Goal: Transaction & Acquisition: Purchase product/service

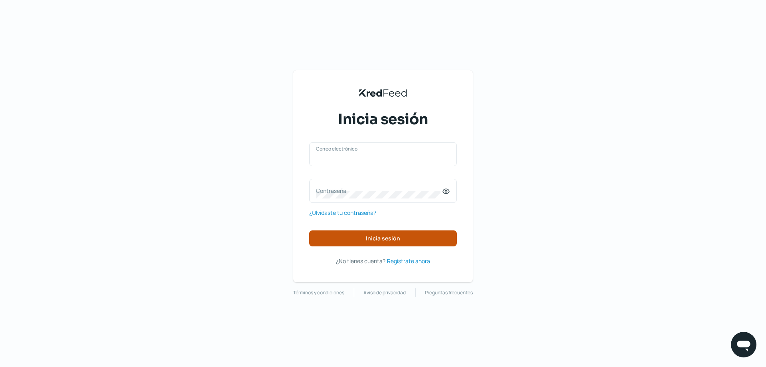
type input "[EMAIL_ADDRESS][DOMAIN_NAME]"
click at [401, 234] on button "Inicia sesión" at bounding box center [383, 238] width 148 height 16
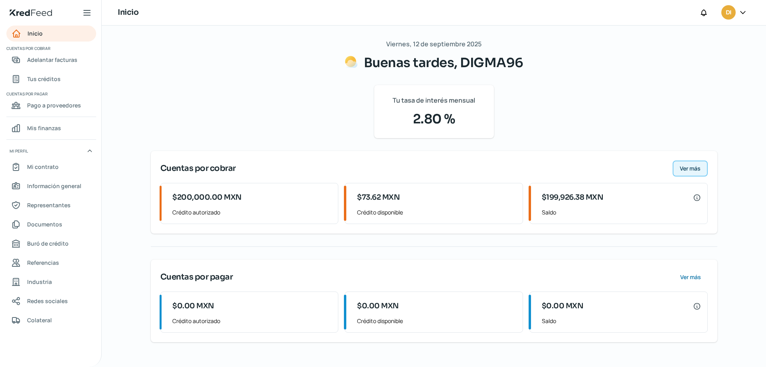
click at [685, 167] on span "Ver más" at bounding box center [690, 169] width 21 height 6
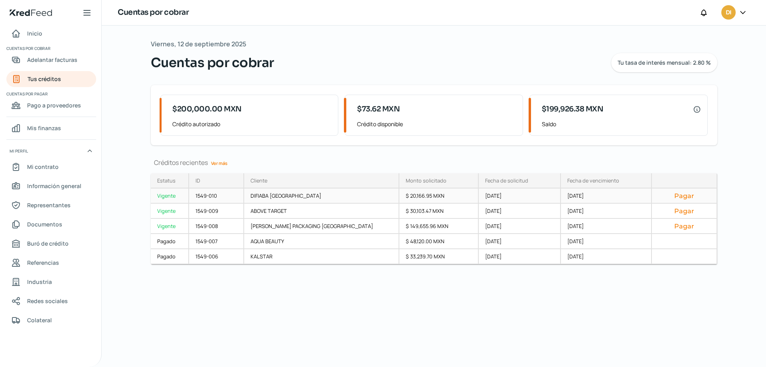
click at [685, 196] on button "Pagar" at bounding box center [685, 196] width 52 height 8
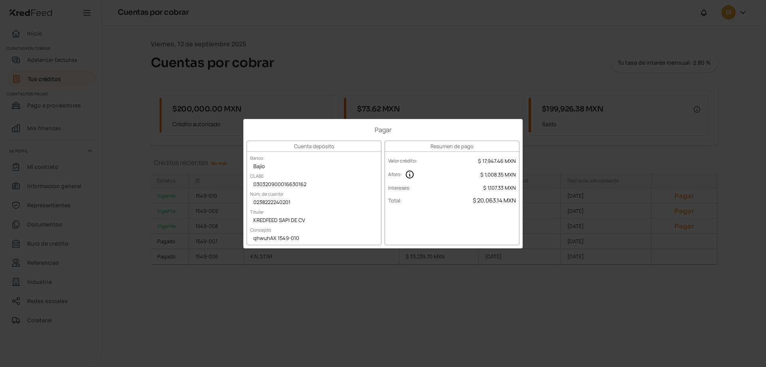
click at [630, 154] on div "Pagar Cuenta depósito Banco Bajío CLABE 030320900016630162 Núm. de cuenta 02382…" at bounding box center [383, 183] width 766 height 367
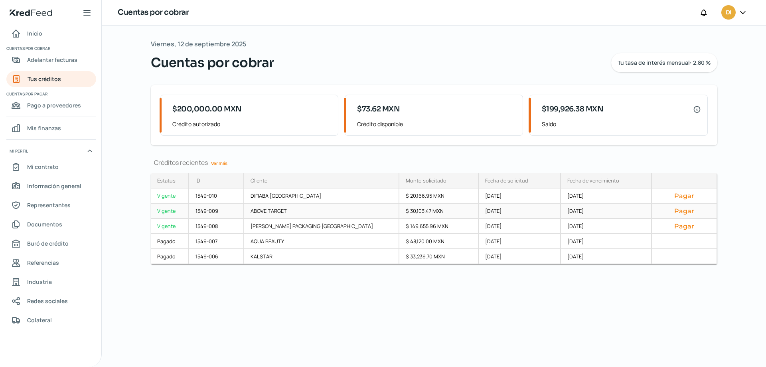
click at [670, 209] on button "Pagar" at bounding box center [685, 211] width 52 height 8
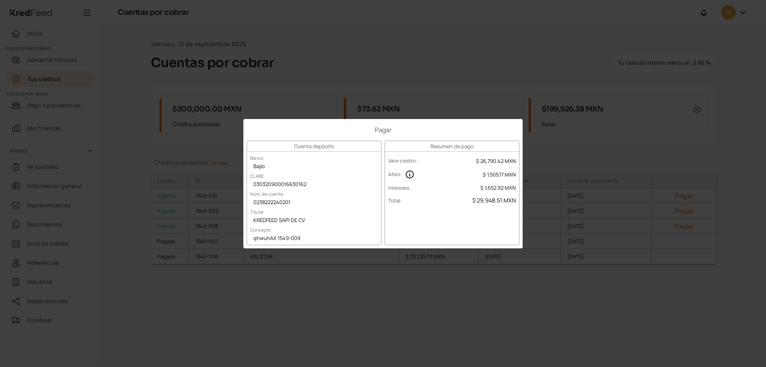
drag, startPoint x: 623, startPoint y: 299, endPoint x: 656, endPoint y: 265, distance: 47.4
click at [626, 297] on div "Pagar Cuenta depósito Banco Bajío CLABE 030320900016630162 Núm. de cuenta 02382…" at bounding box center [383, 183] width 766 height 367
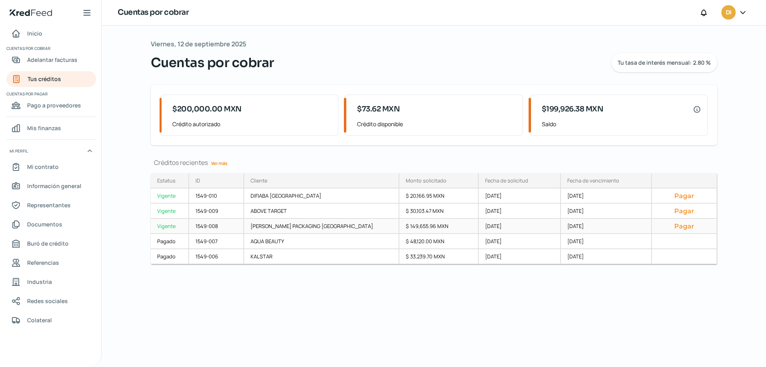
click at [684, 226] on button "Pagar" at bounding box center [685, 226] width 52 height 8
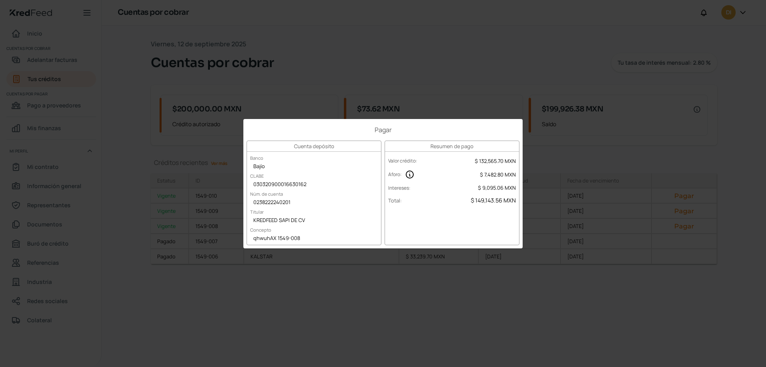
click at [499, 309] on div "Pagar Cuenta depósito Banco Bajío CLABE 030320900016630162 Núm. de cuenta 02382…" at bounding box center [383, 183] width 766 height 367
